Goal: Transaction & Acquisition: Purchase product/service

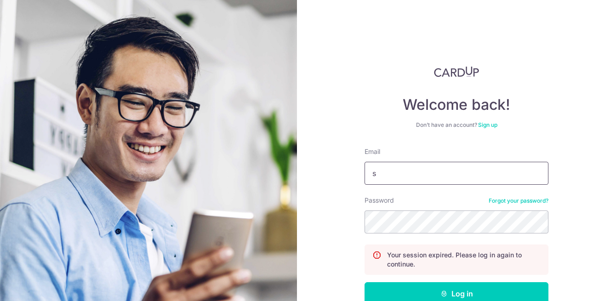
type input "[EMAIL_ADDRESS][DOMAIN_NAME]"
click at [365, 282] on button "Log in" at bounding box center [457, 293] width 184 height 23
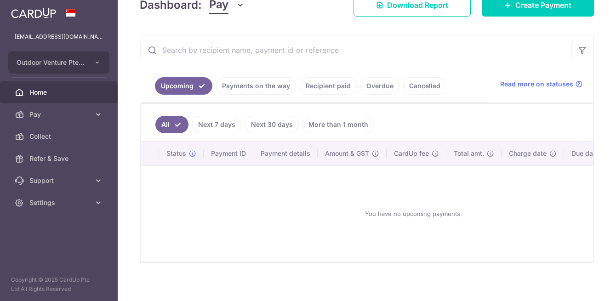
scroll to position [148, 0]
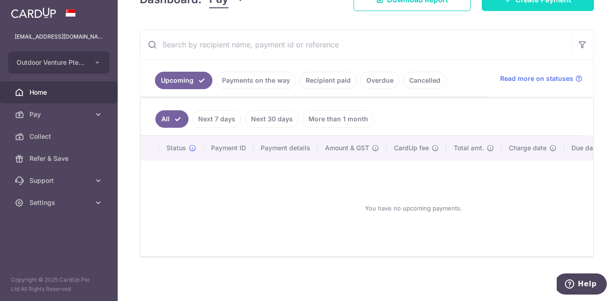
click at [520, 7] on link "Create Payment" at bounding box center [538, -1] width 112 height 23
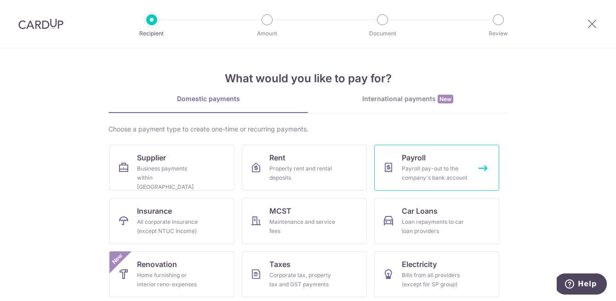
click at [408, 166] on div "Payroll pay-out to the company's bank account" at bounding box center [435, 173] width 66 height 18
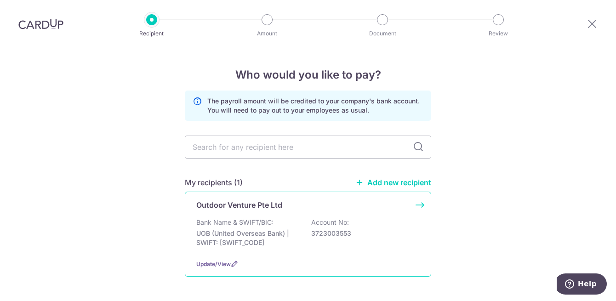
click at [223, 216] on div "Outdoor Venture Pte Ltd Bank Name & SWIFT/BIC: UOB (United Overseas Bank) | SWI…" at bounding box center [308, 234] width 247 height 85
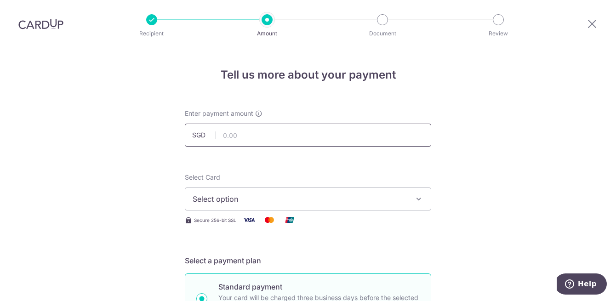
click at [230, 136] on input "text" at bounding box center [308, 135] width 247 height 23
click at [239, 136] on input "text" at bounding box center [308, 135] width 247 height 23
type input "276,474.00"
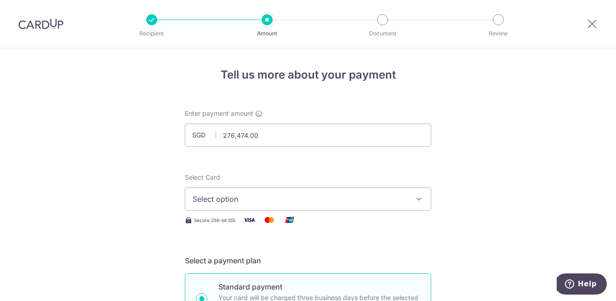
click at [219, 194] on span "Select option" at bounding box center [300, 199] width 214 height 11
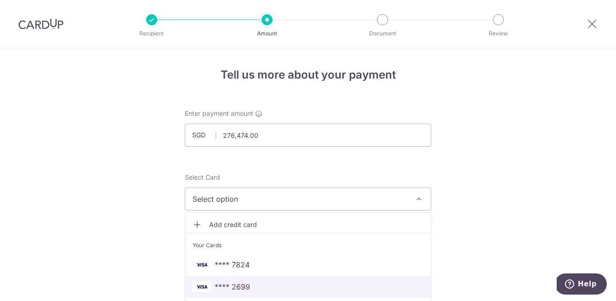
click at [248, 288] on span "**** 2699" at bounding box center [232, 287] width 35 height 11
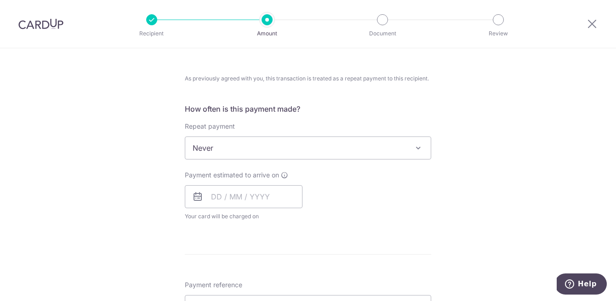
scroll to position [335, 0]
click at [319, 150] on span "Never" at bounding box center [308, 147] width 246 height 22
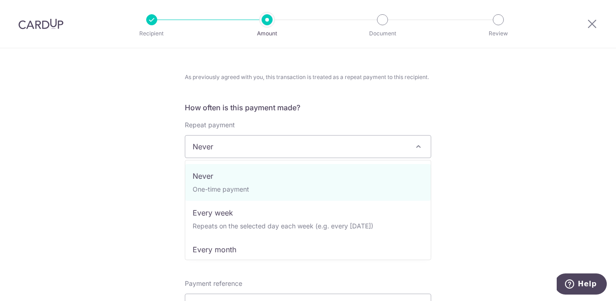
click at [79, 218] on div "Tell us more about your payment Enter payment amount SGD 276,474.00 276474.00 S…" at bounding box center [308, 172] width 616 height 918
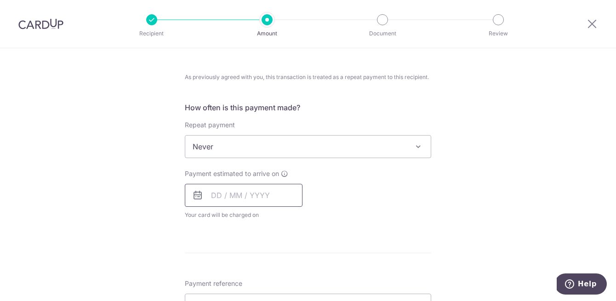
click at [248, 190] on input "text" at bounding box center [244, 195] width 118 height 23
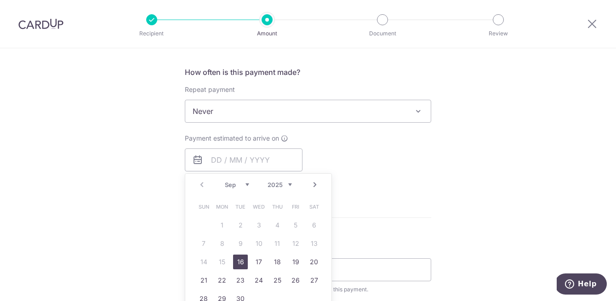
click at [241, 258] on link "16" at bounding box center [240, 262] width 15 height 15
type input "[DATE]"
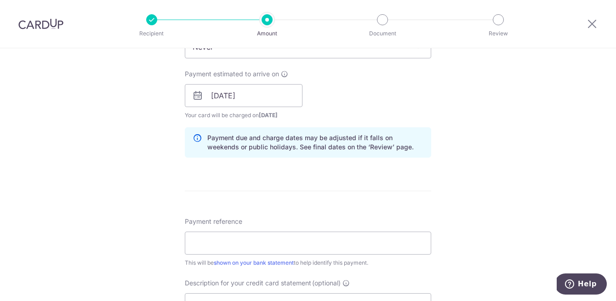
scroll to position [460, 0]
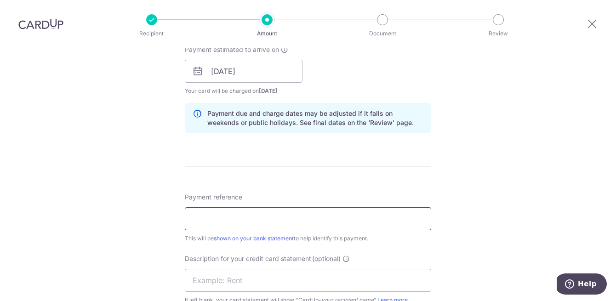
click at [246, 214] on input "Payment reference" at bounding box center [308, 218] width 247 height 23
drag, startPoint x: 266, startPoint y: 219, endPoint x: 131, endPoint y: 218, distance: 135.7
click at [131, 218] on div "Tell us more about your payment Enter payment amount SGD 276,474.00 276474.00 S…" at bounding box center [308, 66] width 616 height 955
type input "OV CardUp Aug25"
click at [220, 274] on input "text" at bounding box center [308, 280] width 247 height 23
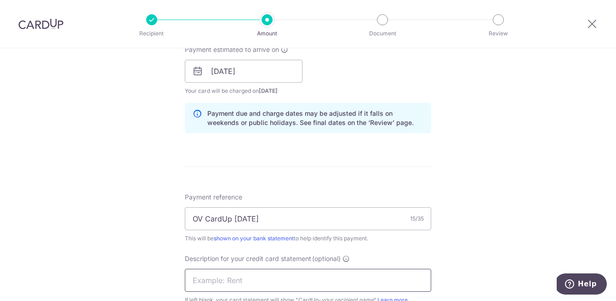
paste input "OV CardUp Aug25"
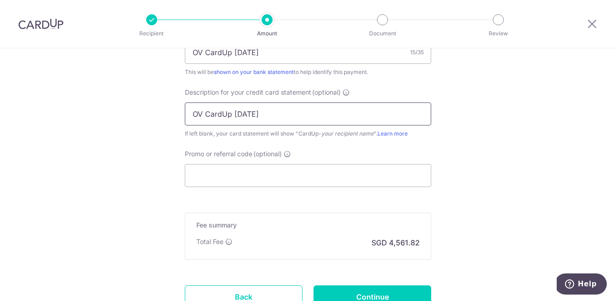
scroll to position [665, 0]
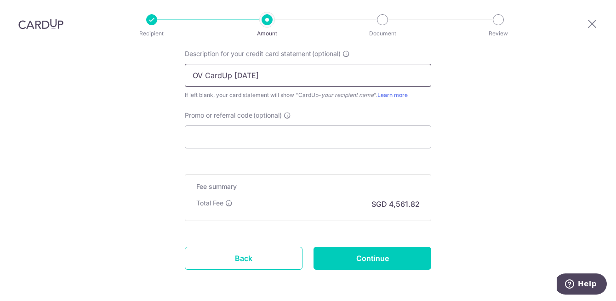
type input "OV CardUp Aug25"
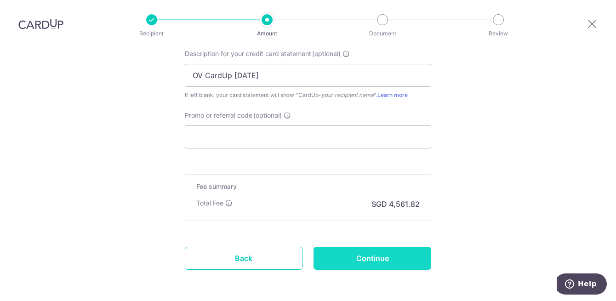
click at [377, 259] on input "Continue" at bounding box center [373, 258] width 118 height 23
type input "Create Schedule"
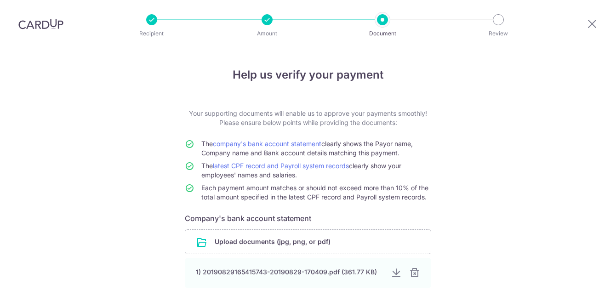
scroll to position [124, 0]
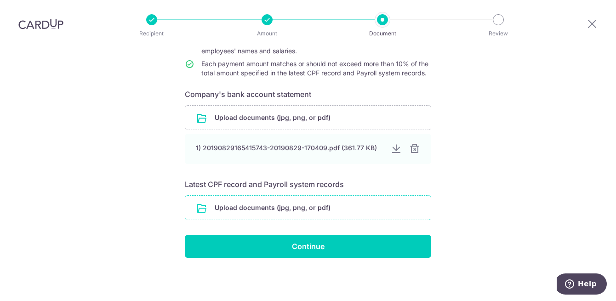
click at [270, 208] on input "file" at bounding box center [308, 208] width 246 height 24
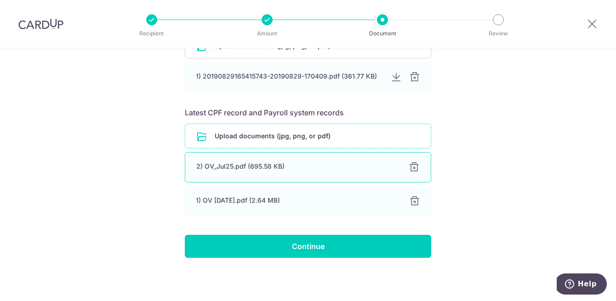
scroll to position [196, 0]
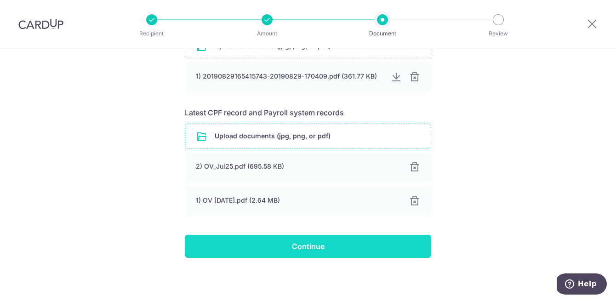
click at [371, 244] on input "Continue" at bounding box center [308, 246] width 247 height 23
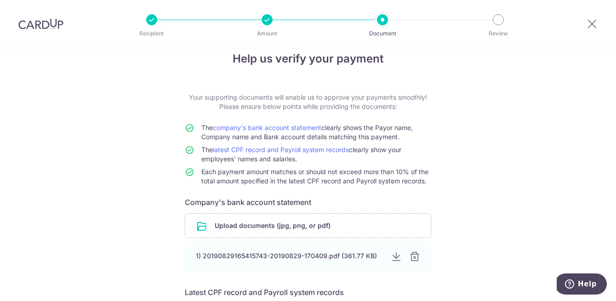
scroll to position [0, 0]
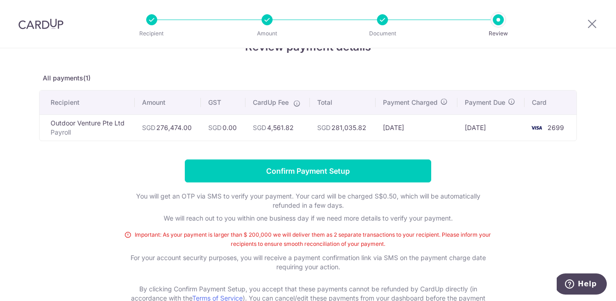
scroll to position [25, 0]
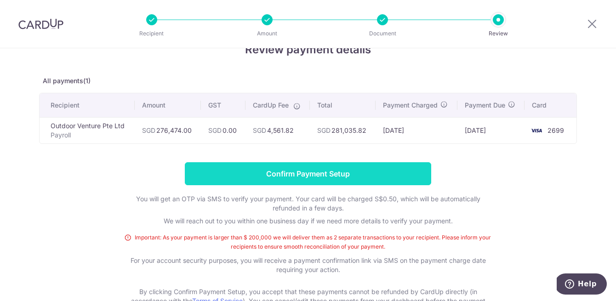
click at [369, 183] on input "Confirm Payment Setup" at bounding box center [308, 173] width 247 height 23
